Goal: Task Accomplishment & Management: Use online tool/utility

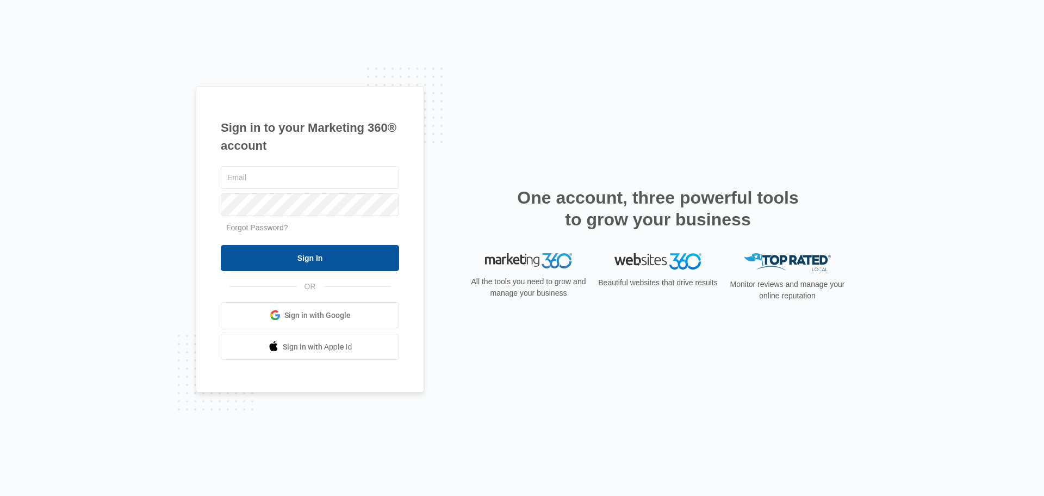
type input "[PERSON_NAME][DOMAIN_NAME][EMAIL_ADDRESS][DOMAIN_NAME]"
click at [336, 258] on input "Sign In" at bounding box center [310, 258] width 178 height 26
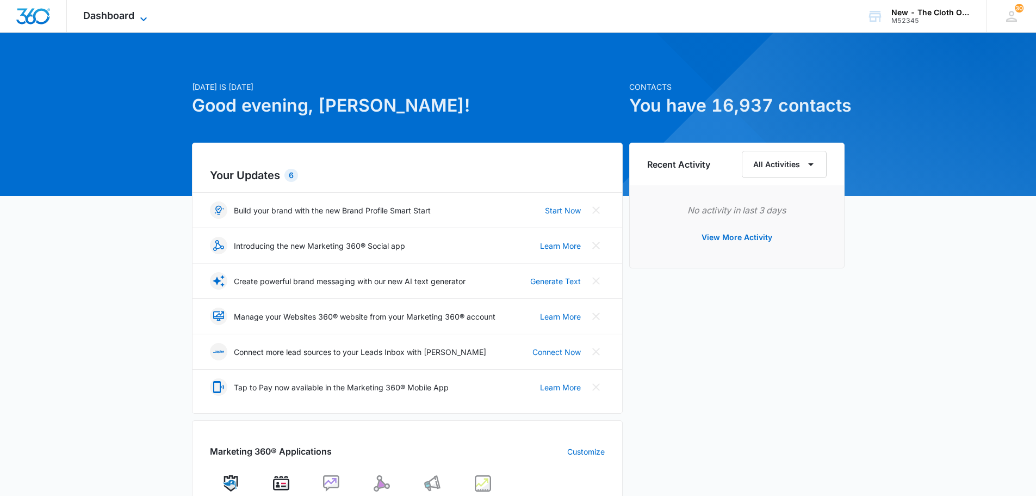
click at [115, 13] on span "Dashboard" at bounding box center [108, 15] width 51 height 11
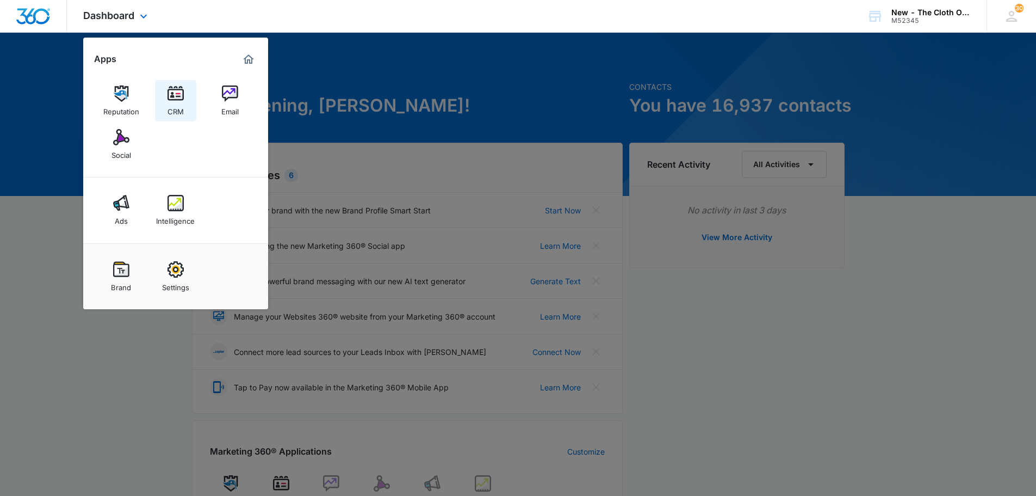
click at [178, 101] on img at bounding box center [176, 93] width 16 height 16
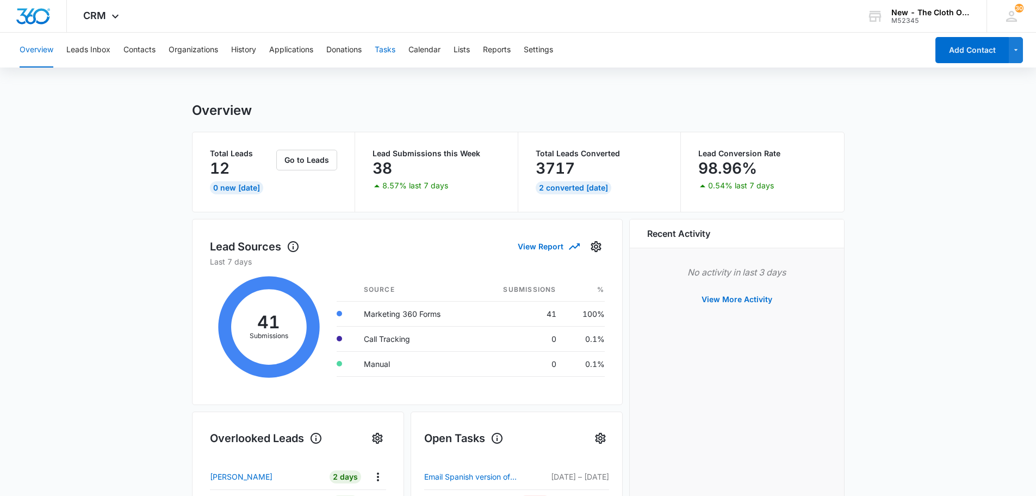
click at [387, 52] on button "Tasks" at bounding box center [385, 50] width 21 height 35
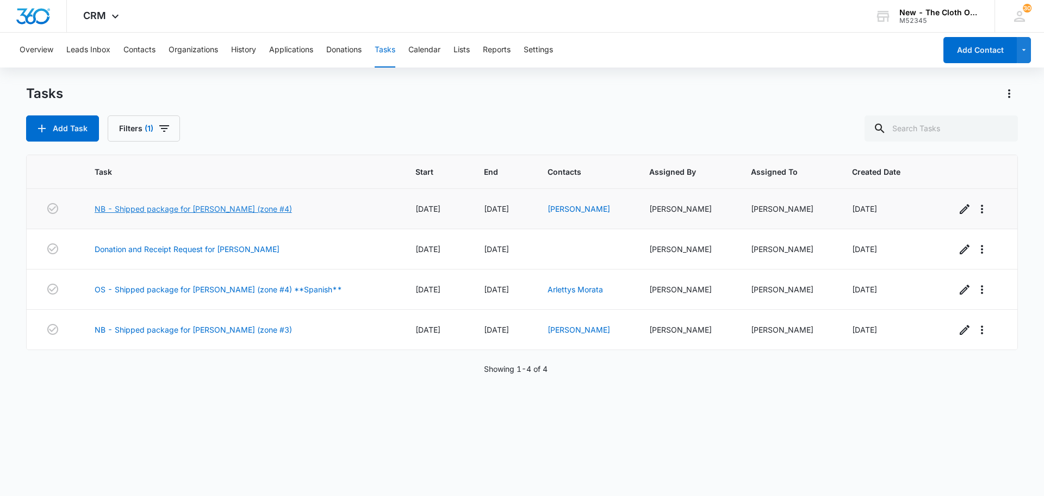
click at [194, 205] on link "NB - Shipped package for [PERSON_NAME] (zone #4)" at bounding box center [193, 208] width 197 height 11
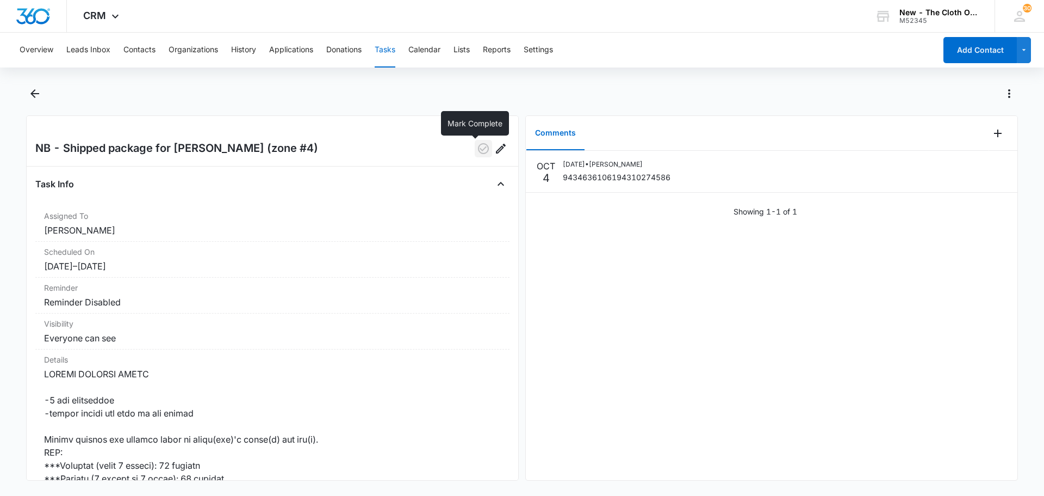
click at [478, 149] on icon "button" at bounding box center [483, 148] width 11 height 11
click at [27, 94] on button "Back" at bounding box center [34, 93] width 17 height 17
